Goal: Find specific page/section: Find specific page/section

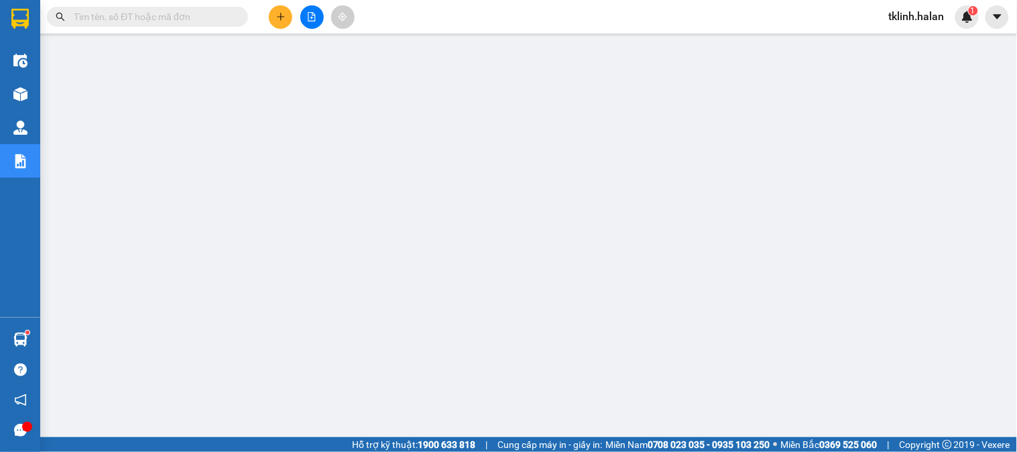
click at [572, 37] on main at bounding box center [508, 218] width 1017 height 437
click at [600, 4] on div "Kết quả tìm kiếm ( 0 ) Bộ lọc No Data tklinh.halan 1" at bounding box center [508, 17] width 1017 height 34
